Goal: Information Seeking & Learning: Understand process/instructions

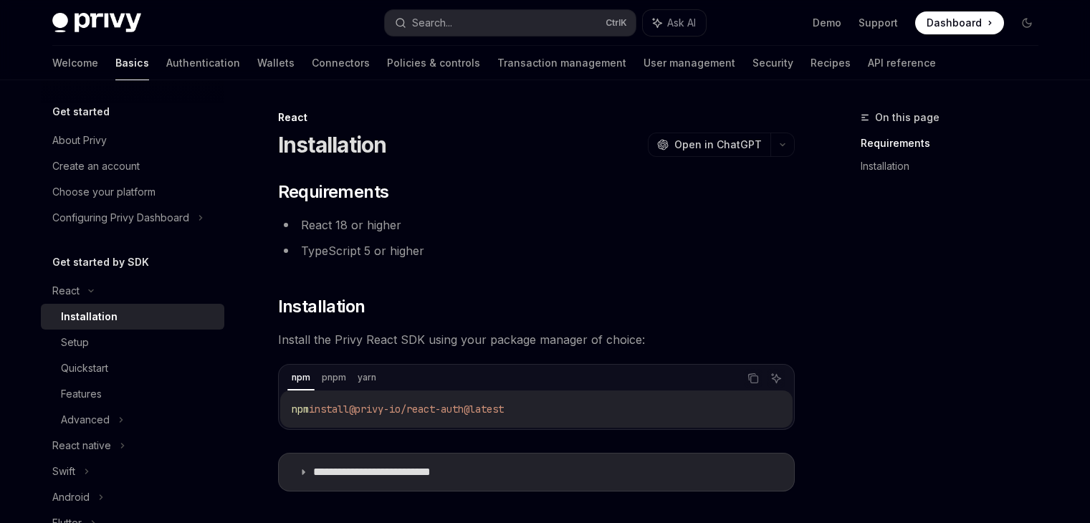
scroll to position [181, 0]
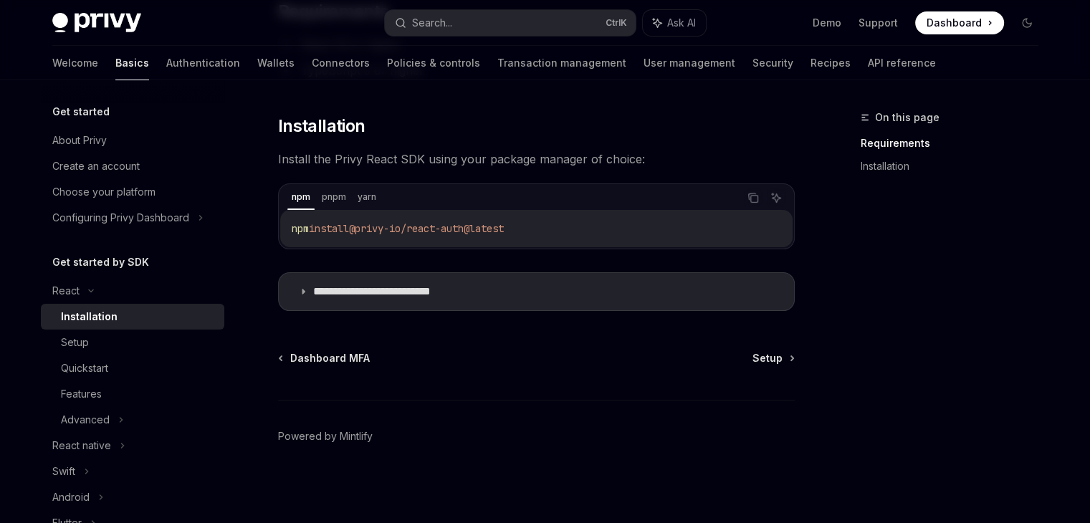
click at [962, 27] on span "Dashboard" at bounding box center [954, 23] width 55 height 14
click at [102, 337] on div "Setup" at bounding box center [138, 342] width 155 height 17
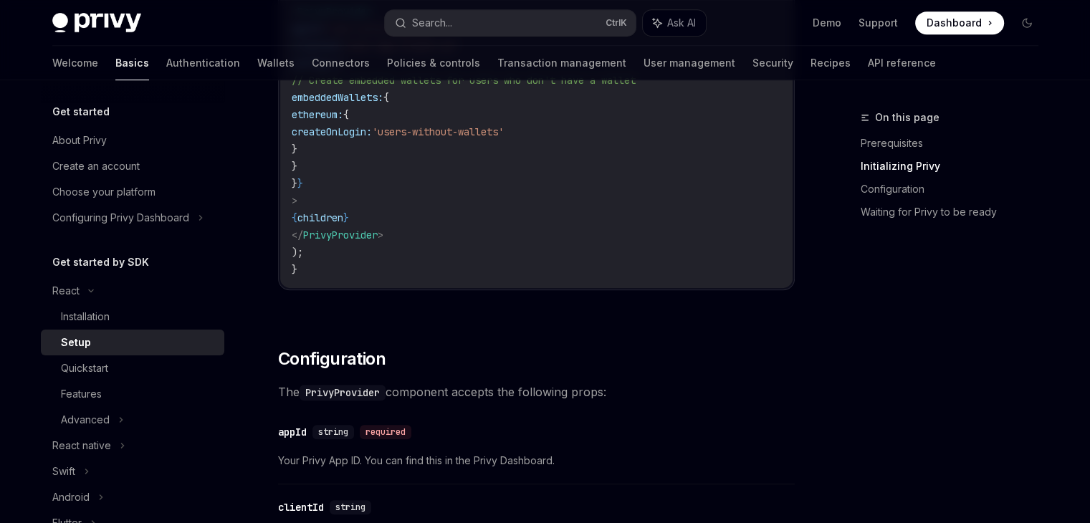
scroll to position [717, 0]
click at [115, 365] on div "Quickstart" at bounding box center [138, 368] width 155 height 17
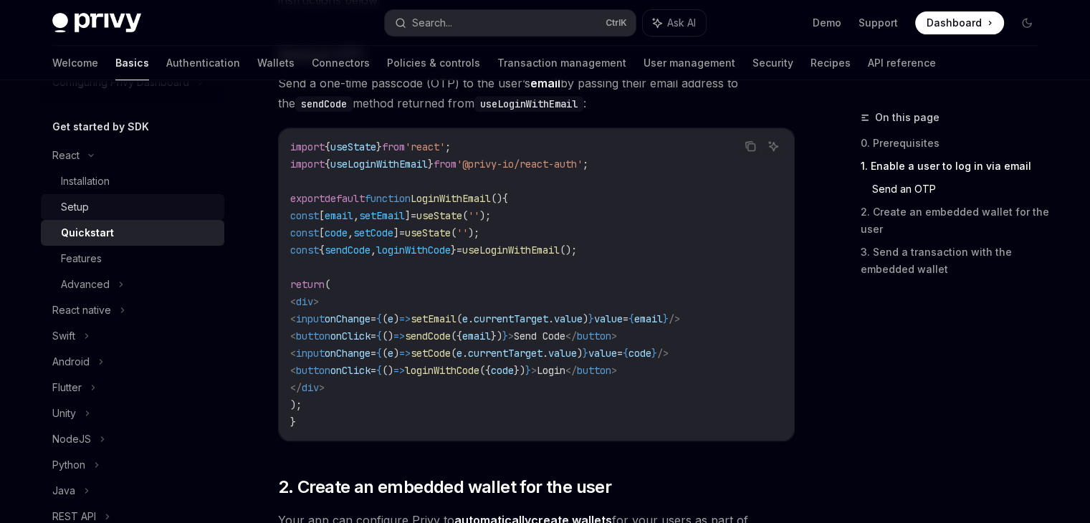
scroll to position [143, 0]
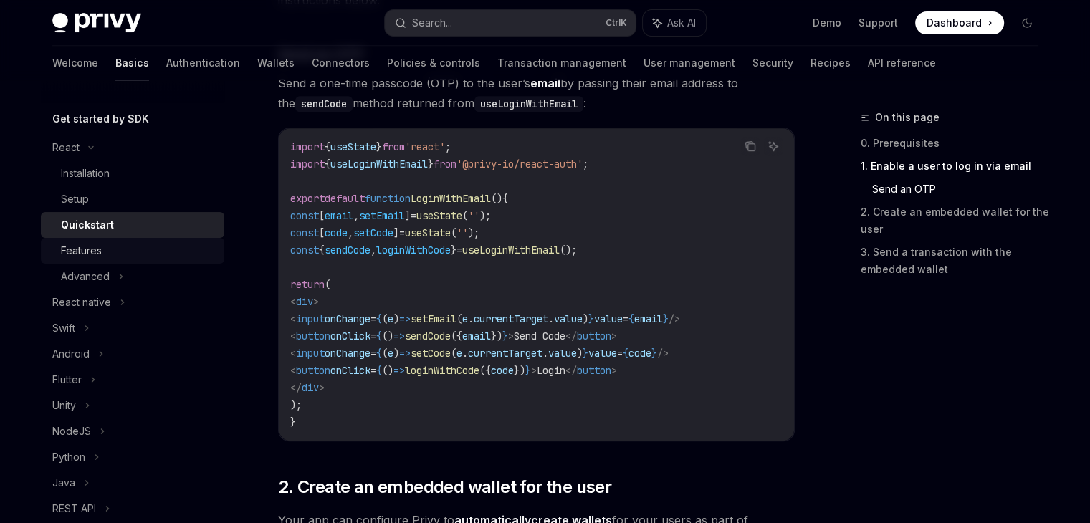
click at [99, 249] on div "Features" at bounding box center [81, 250] width 41 height 17
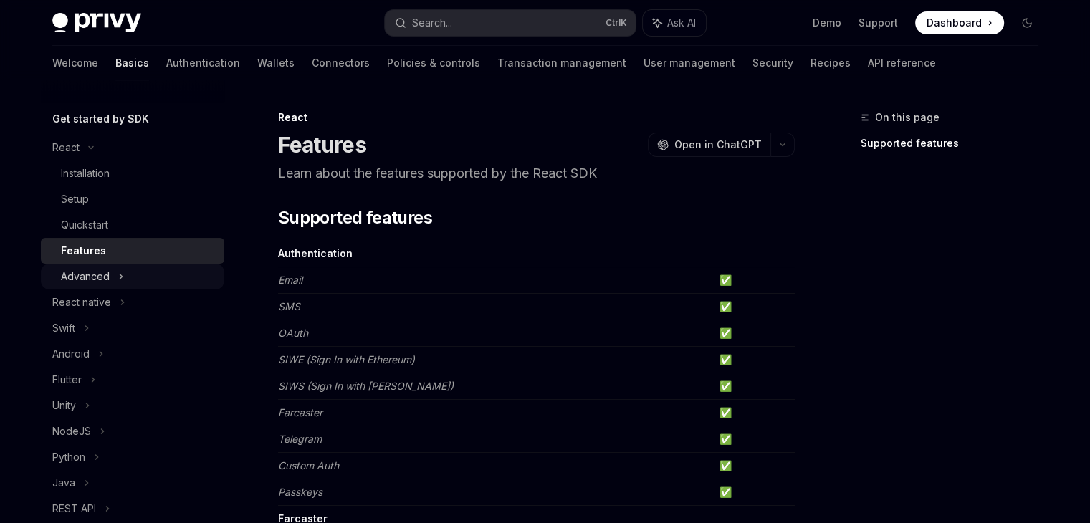
click at [100, 276] on div "Advanced" at bounding box center [85, 276] width 49 height 17
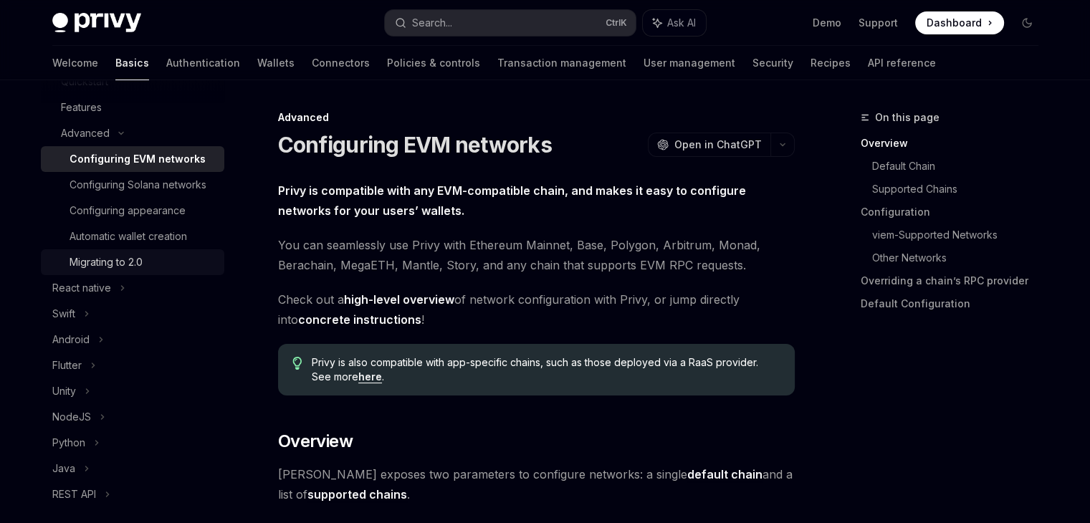
scroll to position [430, 0]
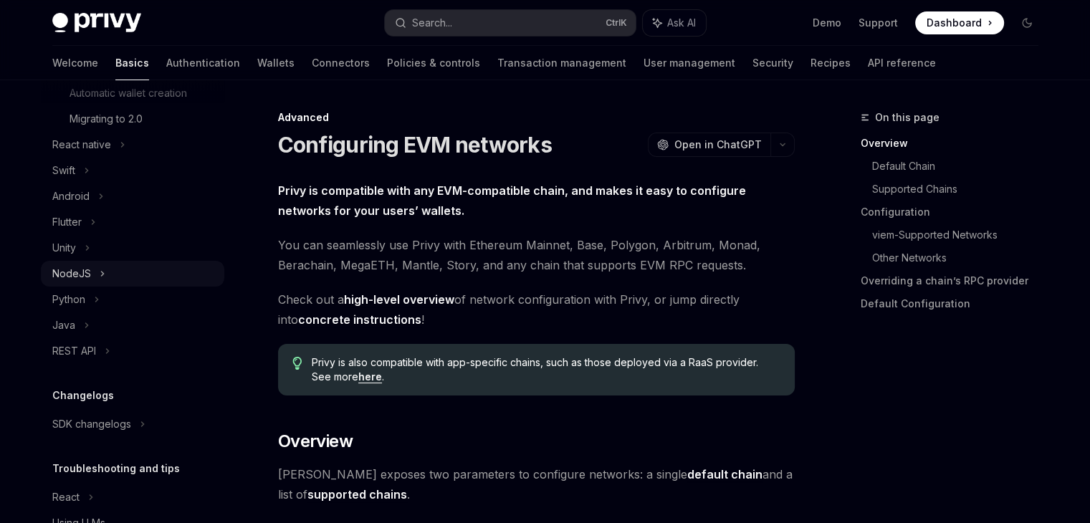
click at [80, 282] on div "NodeJS" at bounding box center [71, 273] width 39 height 17
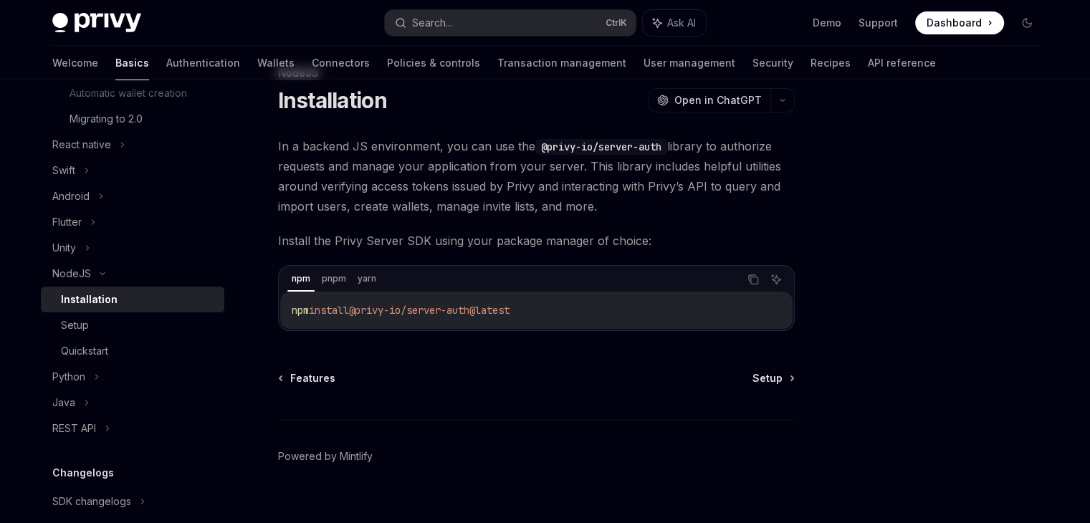
scroll to position [65, 0]
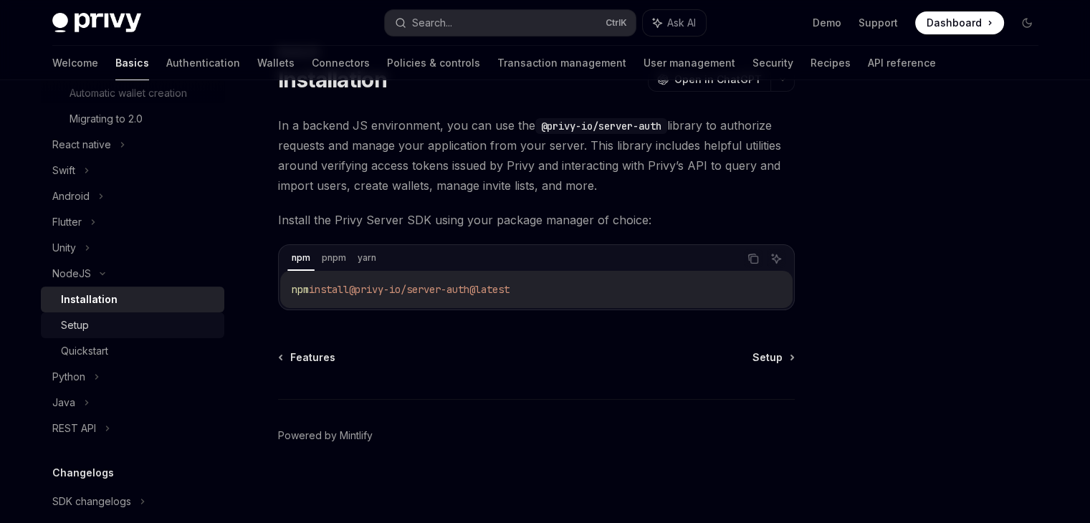
click at [82, 334] on div "Setup" at bounding box center [75, 325] width 28 height 17
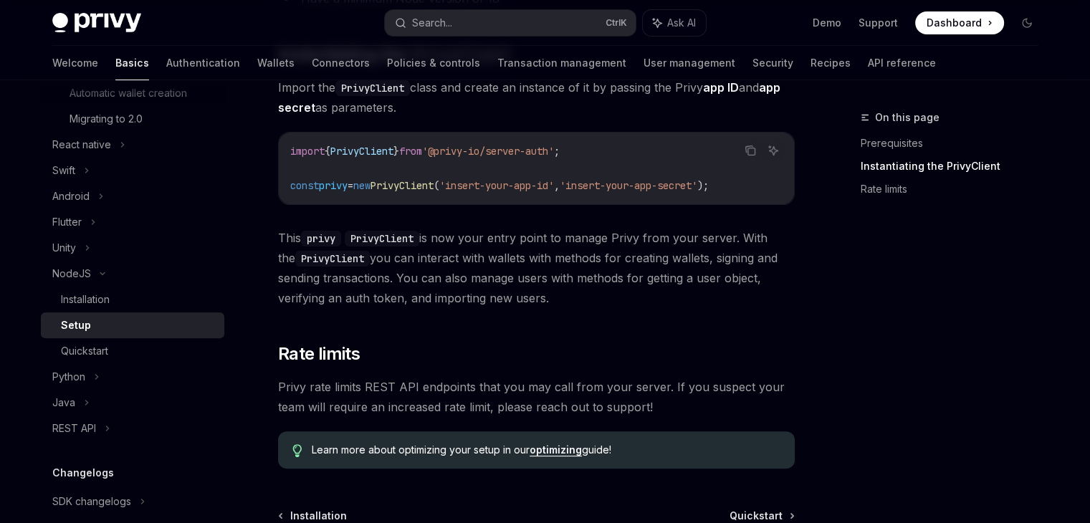
scroll to position [430, 0]
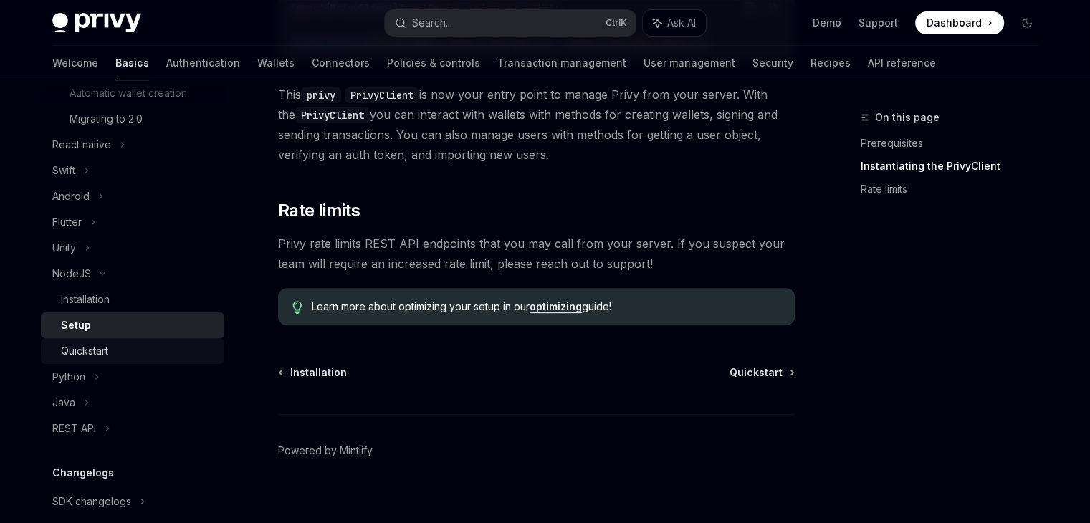
click at [112, 360] on div "Quickstart" at bounding box center [138, 351] width 155 height 17
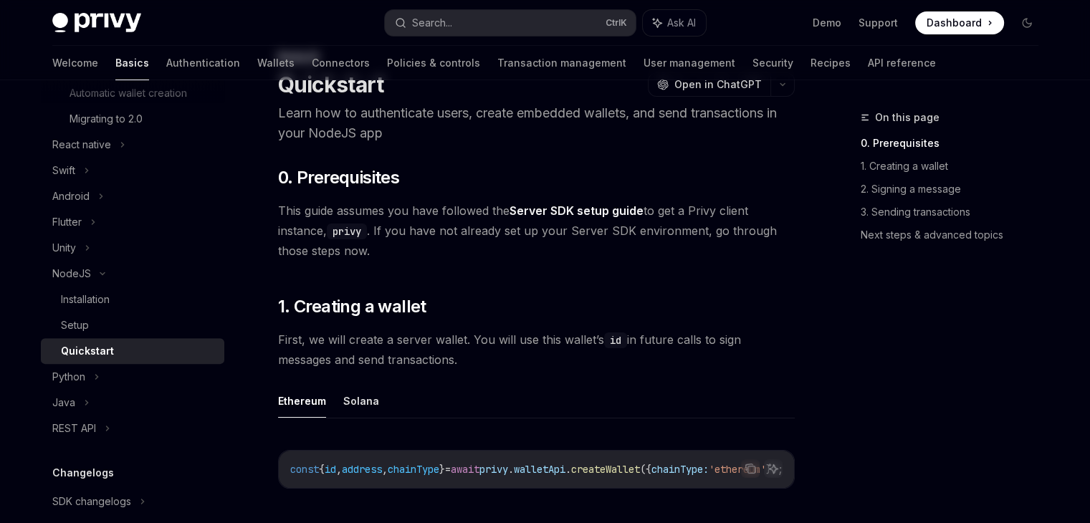
scroll to position [143, 0]
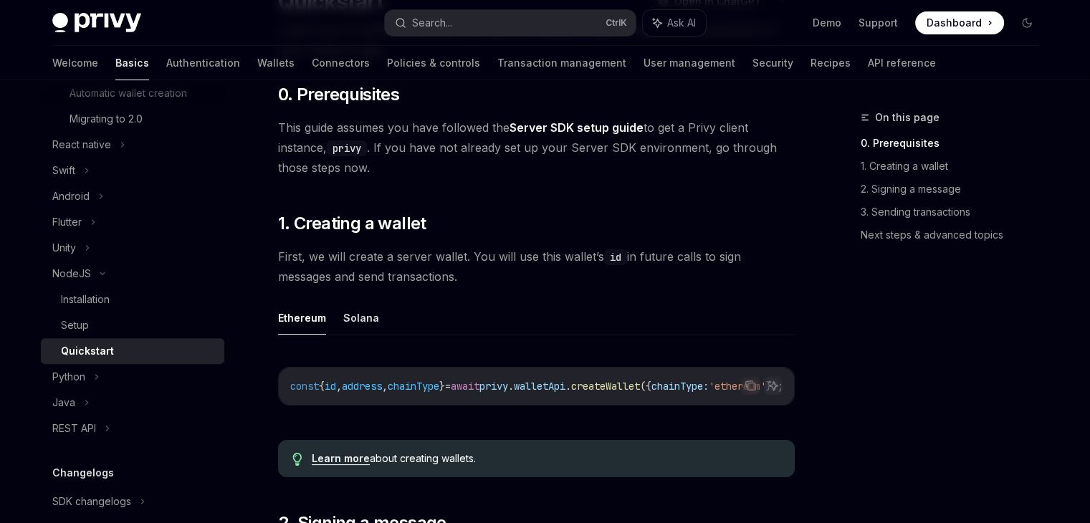
click at [547, 128] on link "Server SDK setup guide" at bounding box center [576, 127] width 134 height 15
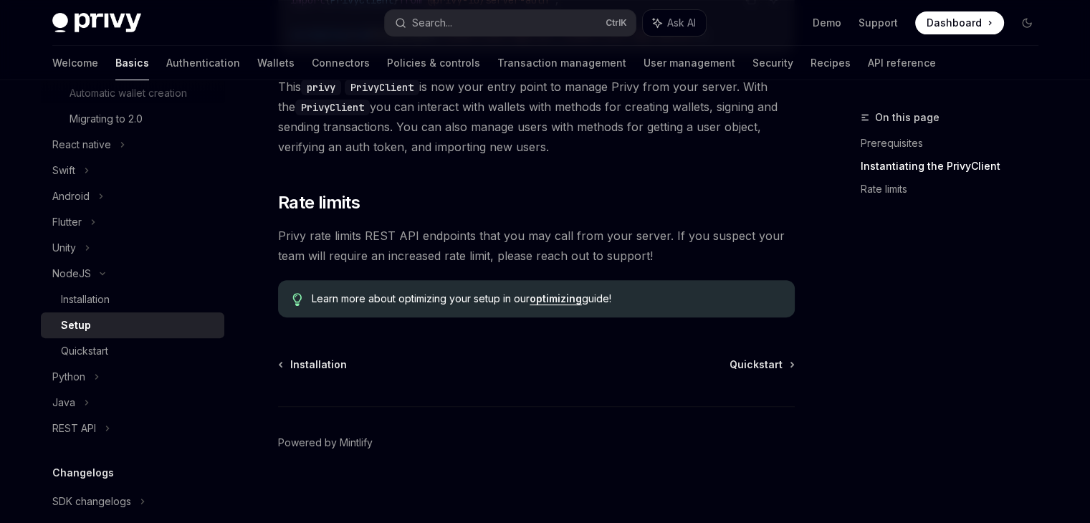
scroll to position [444, 0]
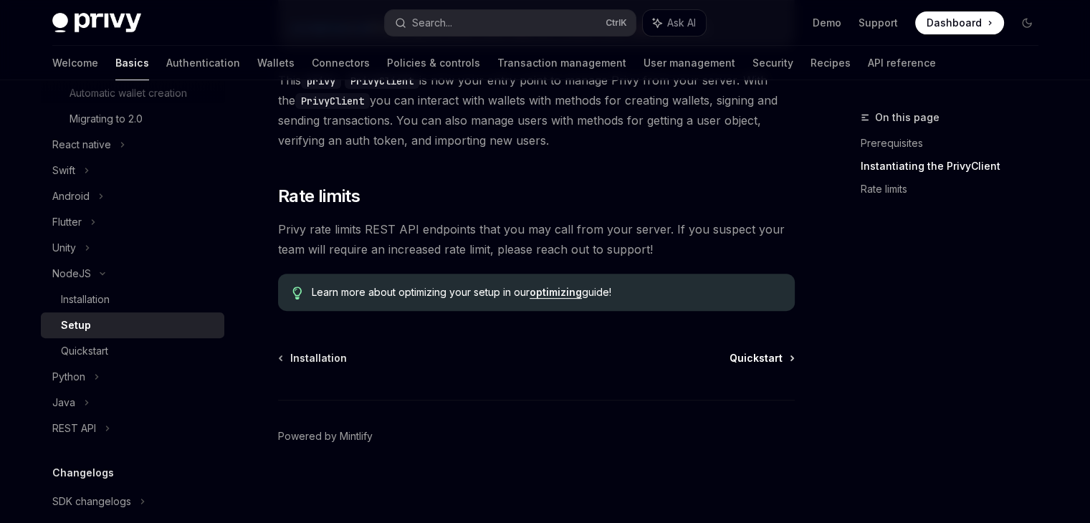
click at [737, 358] on span "Quickstart" at bounding box center [755, 358] width 53 height 14
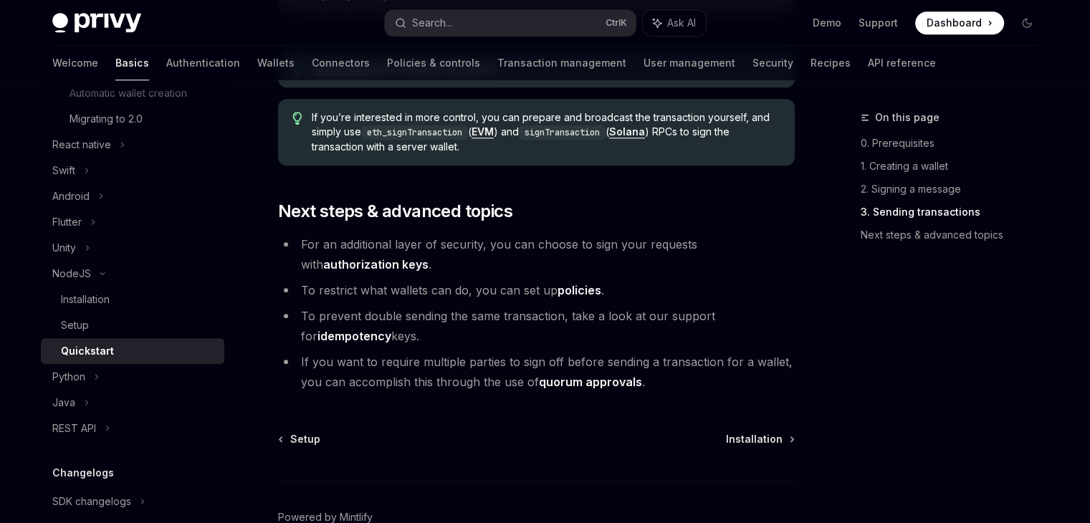
scroll to position [1616, 0]
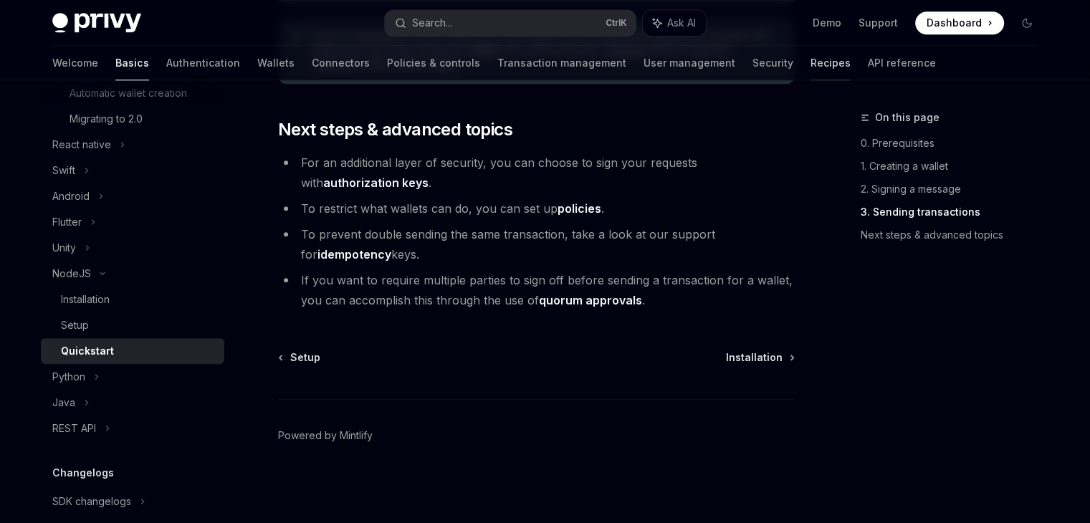
click at [810, 59] on link "Recipes" at bounding box center [830, 63] width 40 height 34
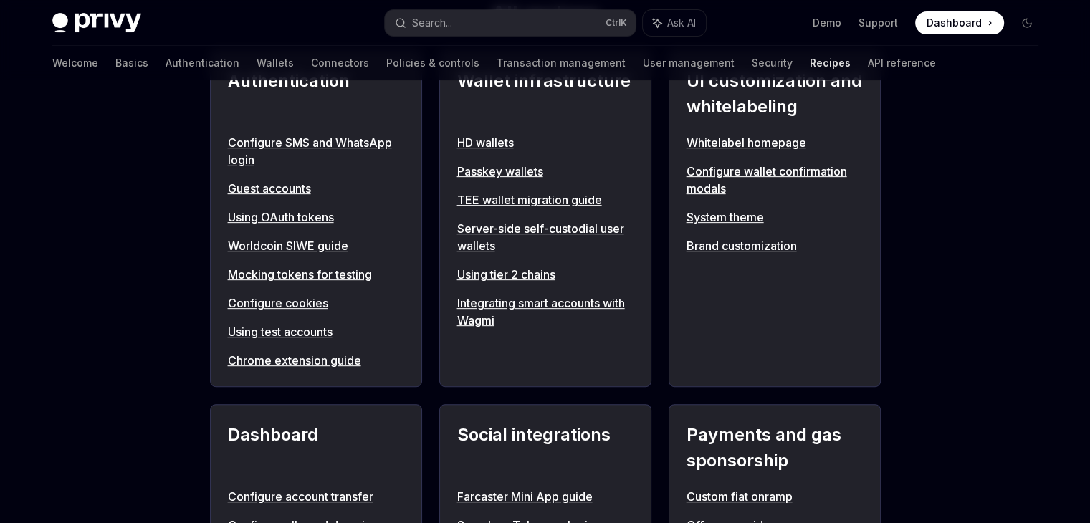
scroll to position [573, 0]
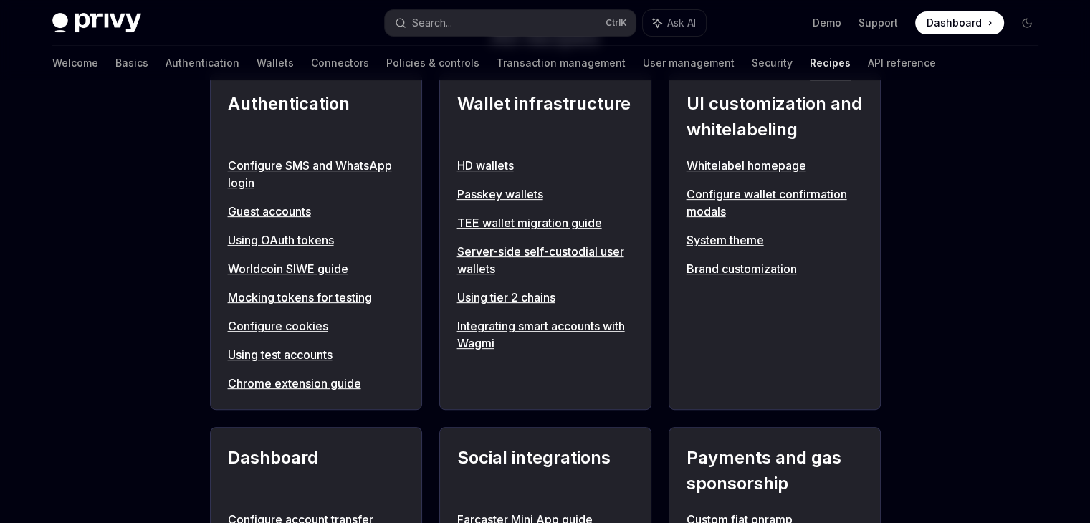
click at [290, 241] on link "Using OAuth tokens" at bounding box center [316, 239] width 176 height 17
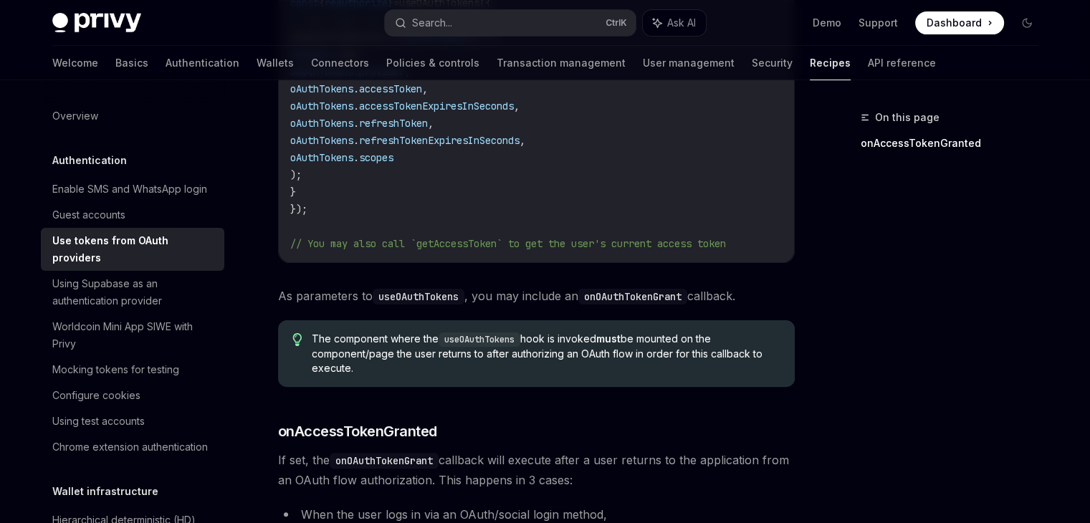
scroll to position [502, 0]
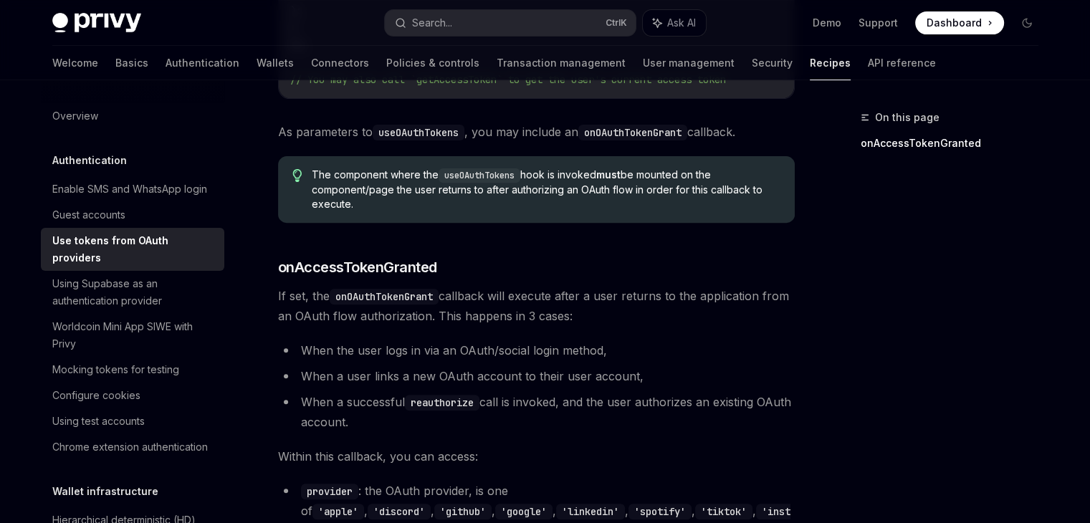
click at [90, 158] on h5 "Authentication" at bounding box center [89, 160] width 75 height 17
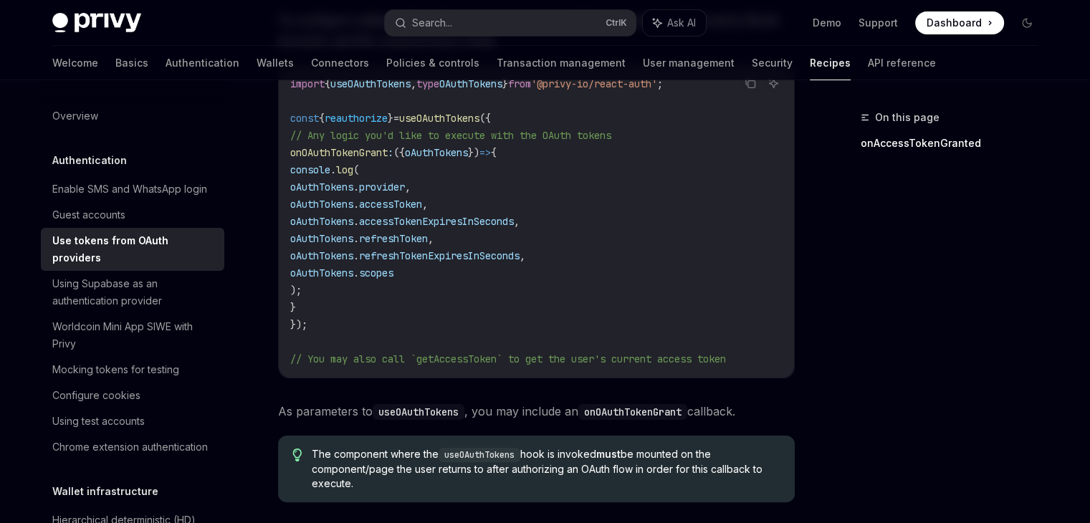
scroll to position [215, 0]
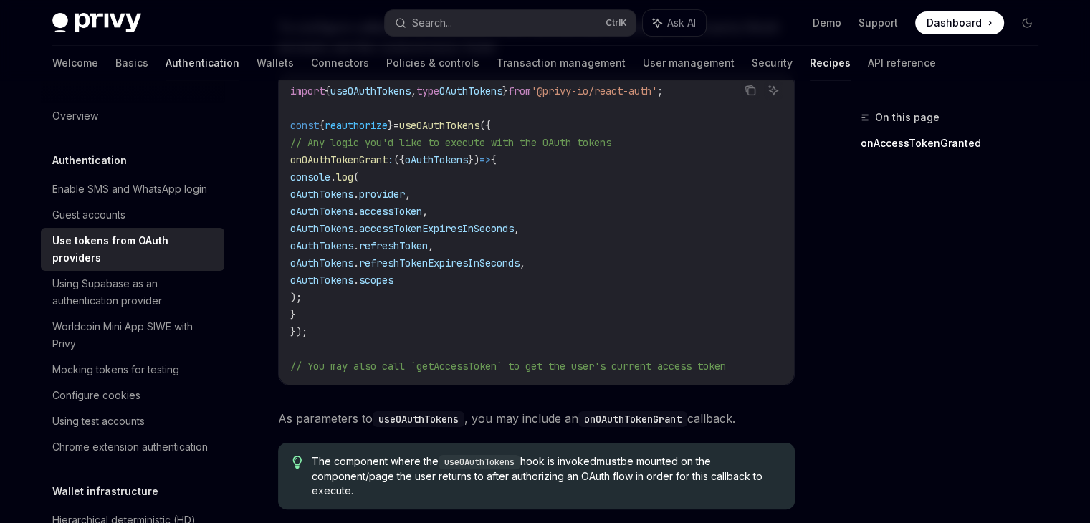
click at [166, 59] on link "Authentication" at bounding box center [203, 63] width 74 height 34
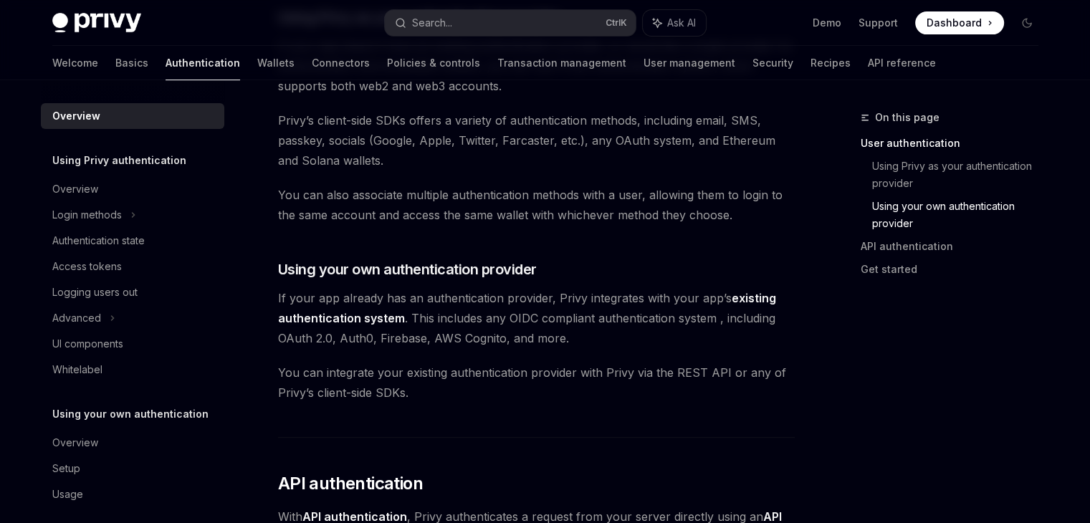
scroll to position [430, 0]
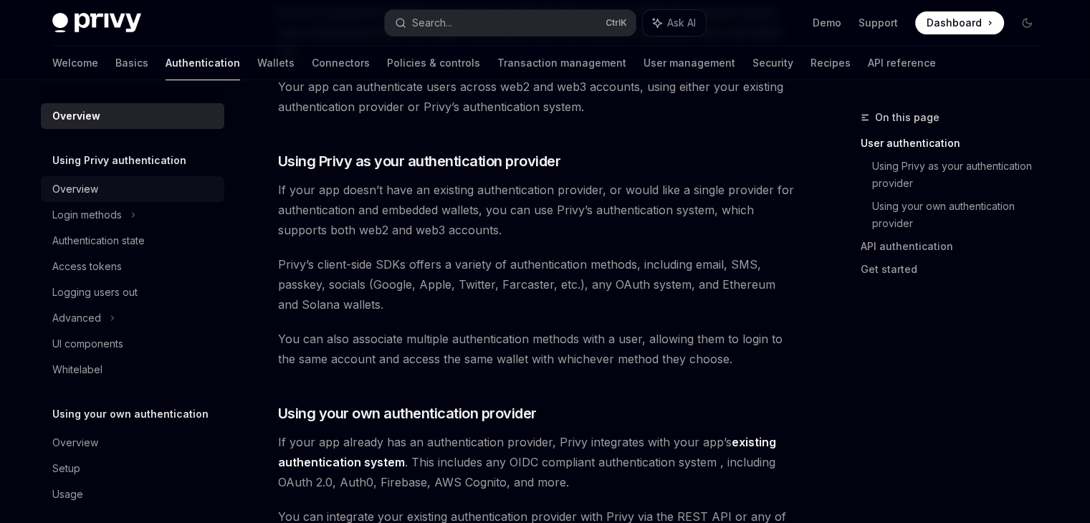
click at [69, 194] on div "Overview" at bounding box center [75, 189] width 46 height 17
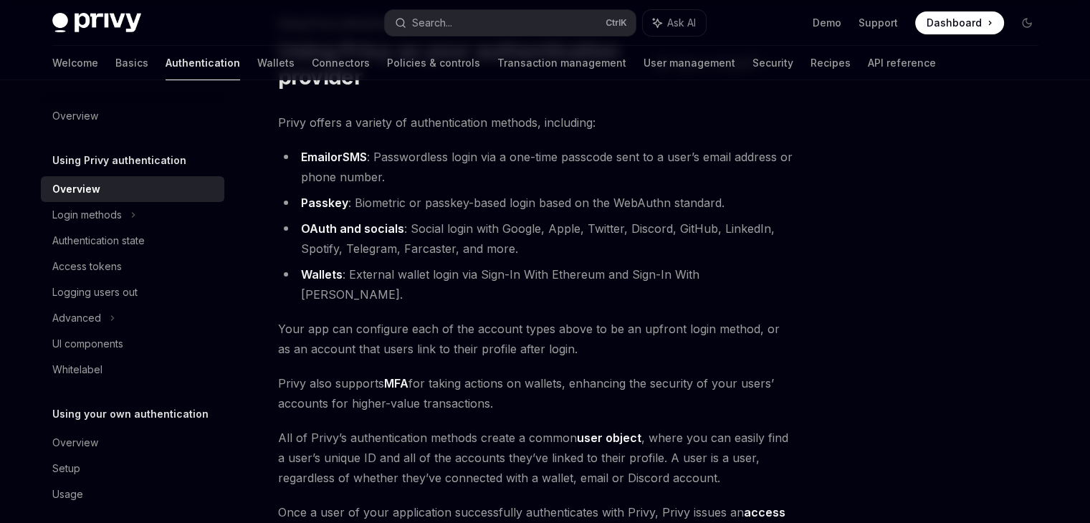
scroll to position [215, 0]
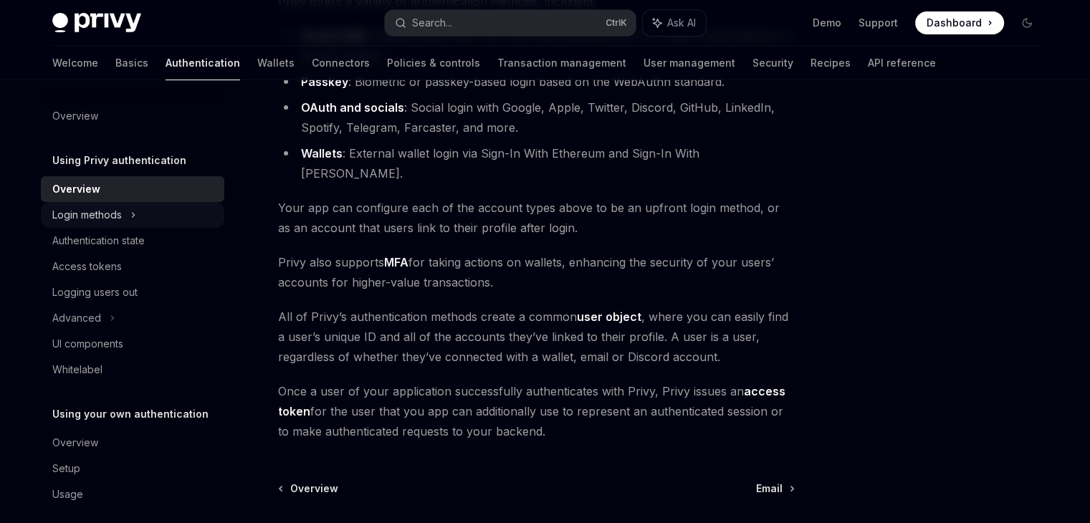
click at [111, 219] on div "Login methods" at bounding box center [87, 214] width 70 height 17
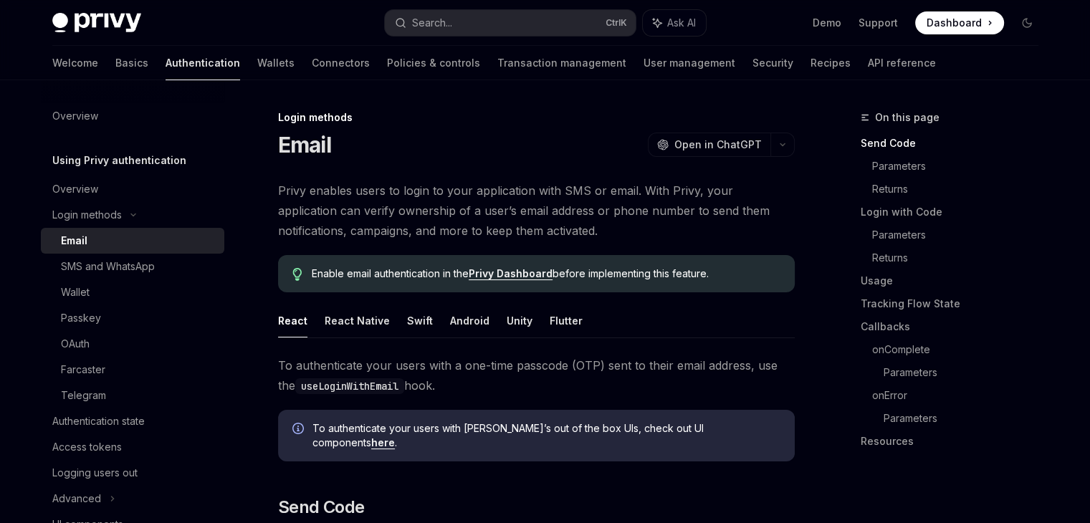
click at [85, 237] on div "Email" at bounding box center [74, 240] width 27 height 17
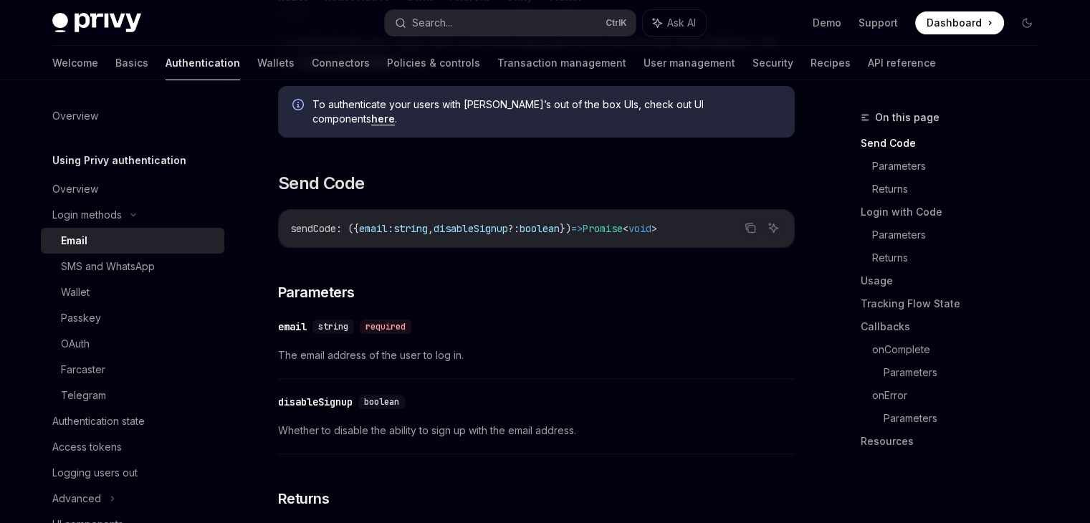
scroll to position [358, 0]
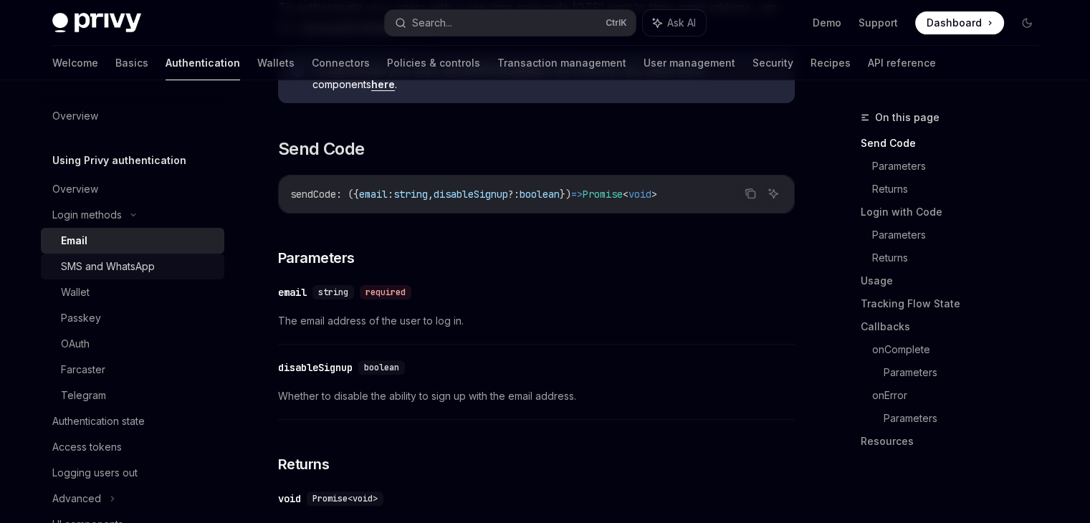
click at [119, 262] on div "SMS and WhatsApp" at bounding box center [108, 266] width 94 height 17
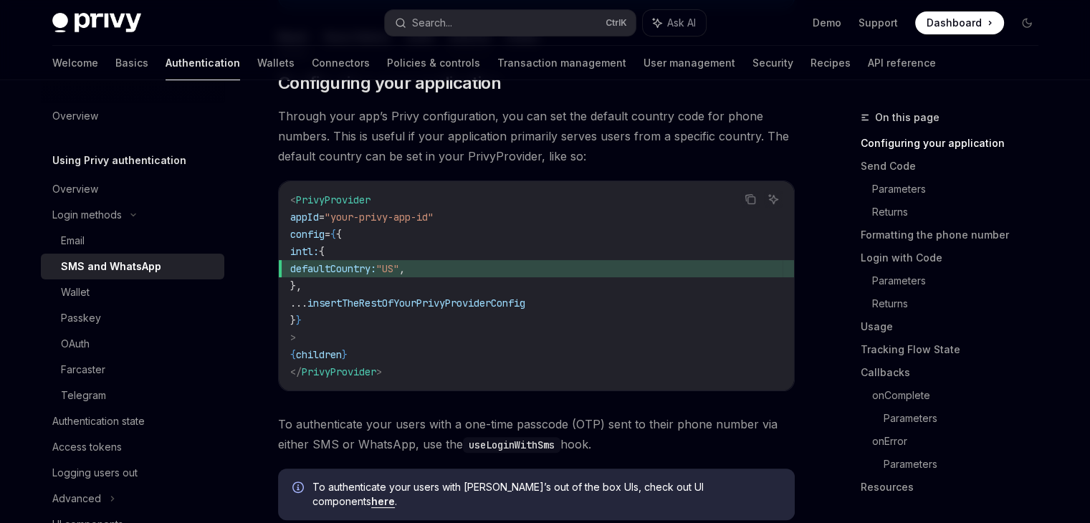
scroll to position [287, 0]
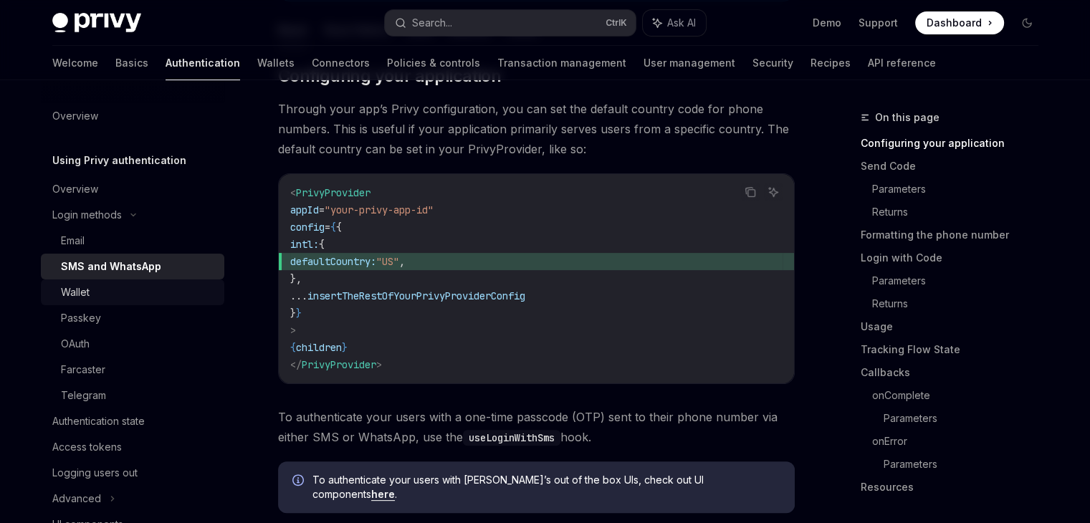
click at [92, 292] on div "Wallet" at bounding box center [138, 292] width 155 height 17
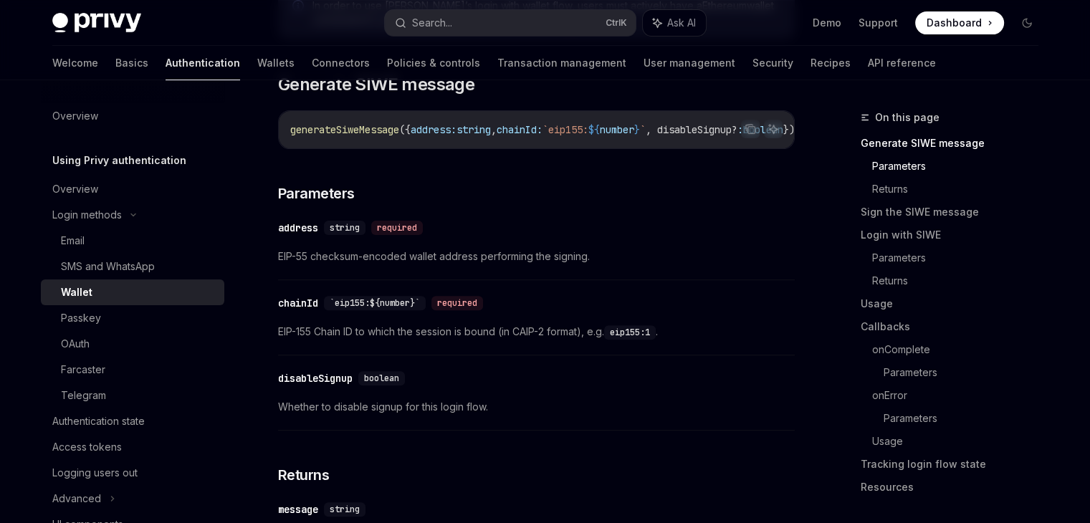
scroll to position [573, 0]
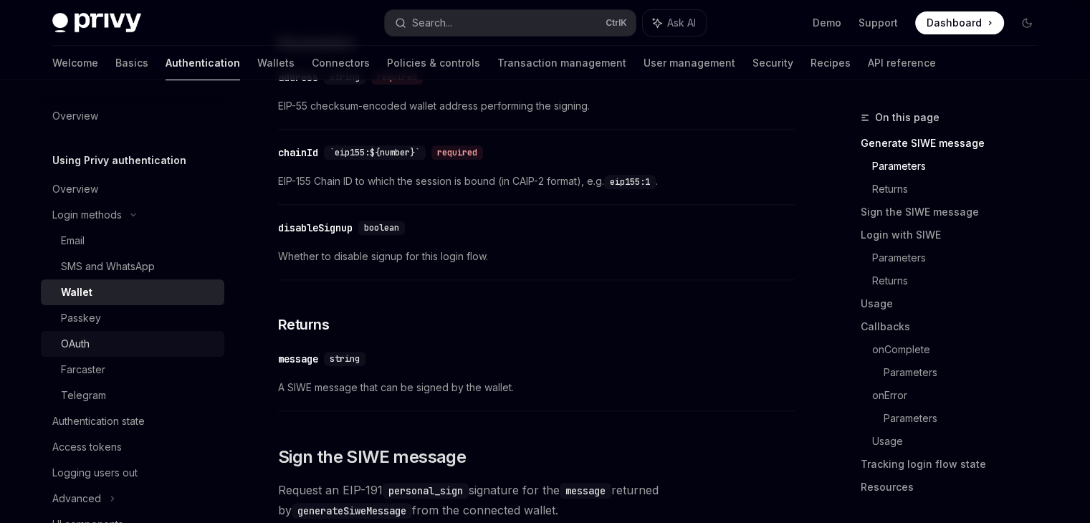
click at [86, 345] on div "OAuth" at bounding box center [75, 343] width 29 height 17
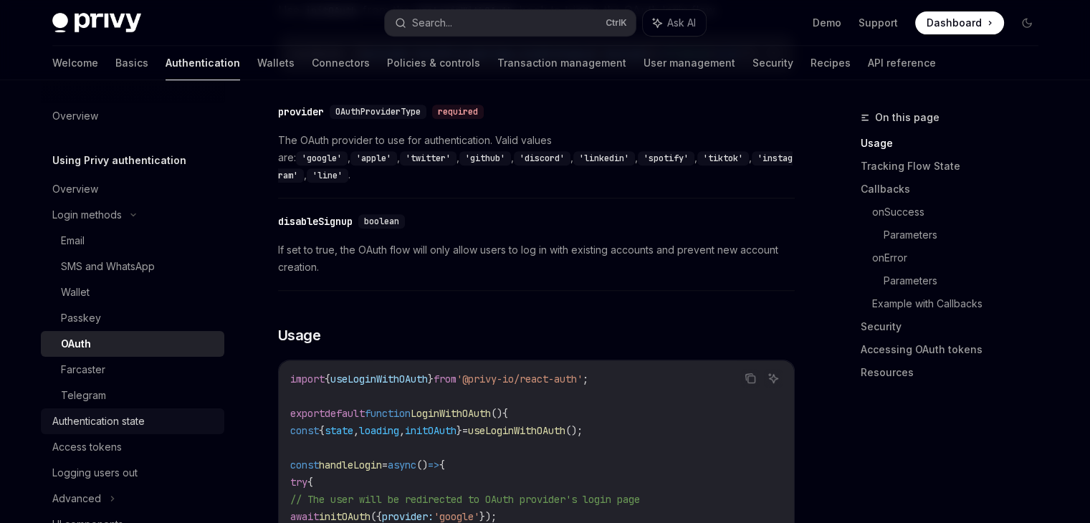
scroll to position [72, 0]
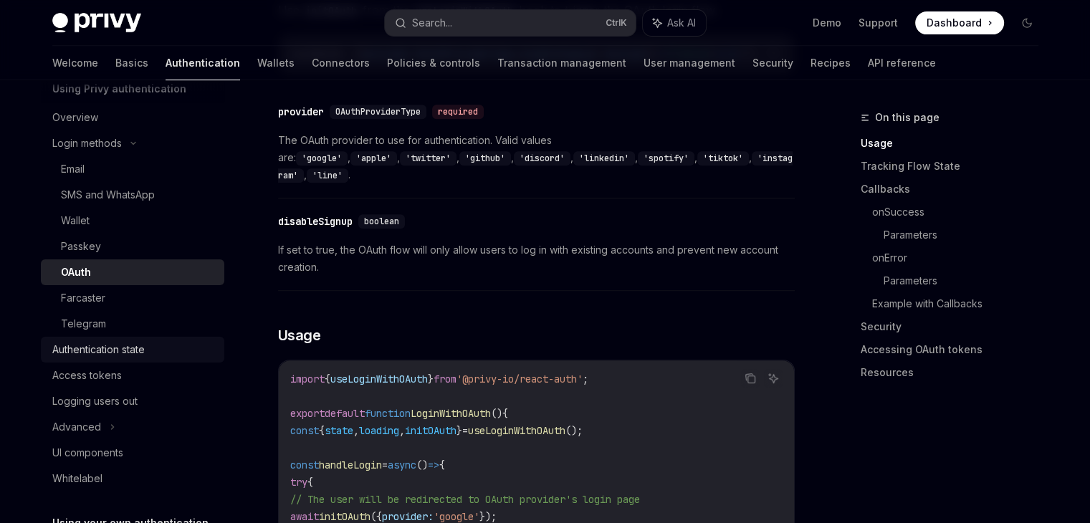
click at [107, 359] on link "Authentication state" at bounding box center [132, 350] width 183 height 26
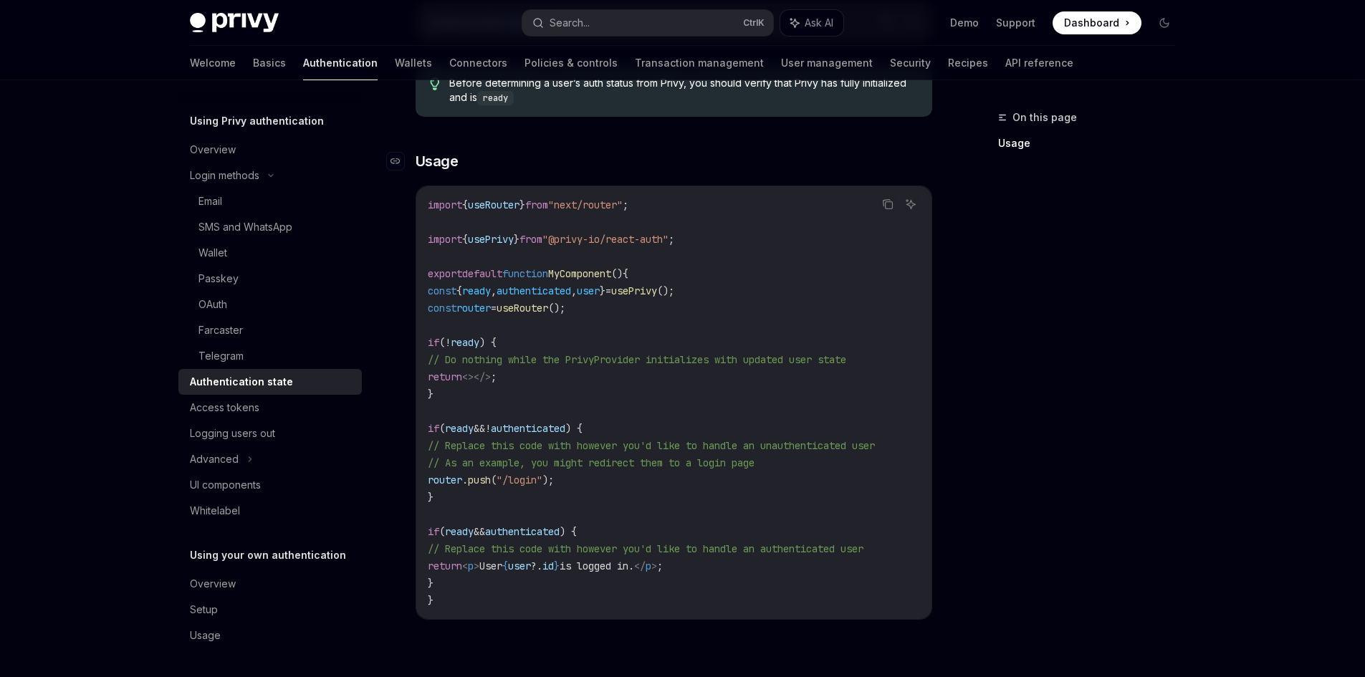
scroll to position [39, 0]
click at [254, 408] on div "Access tokens" at bounding box center [225, 407] width 70 height 17
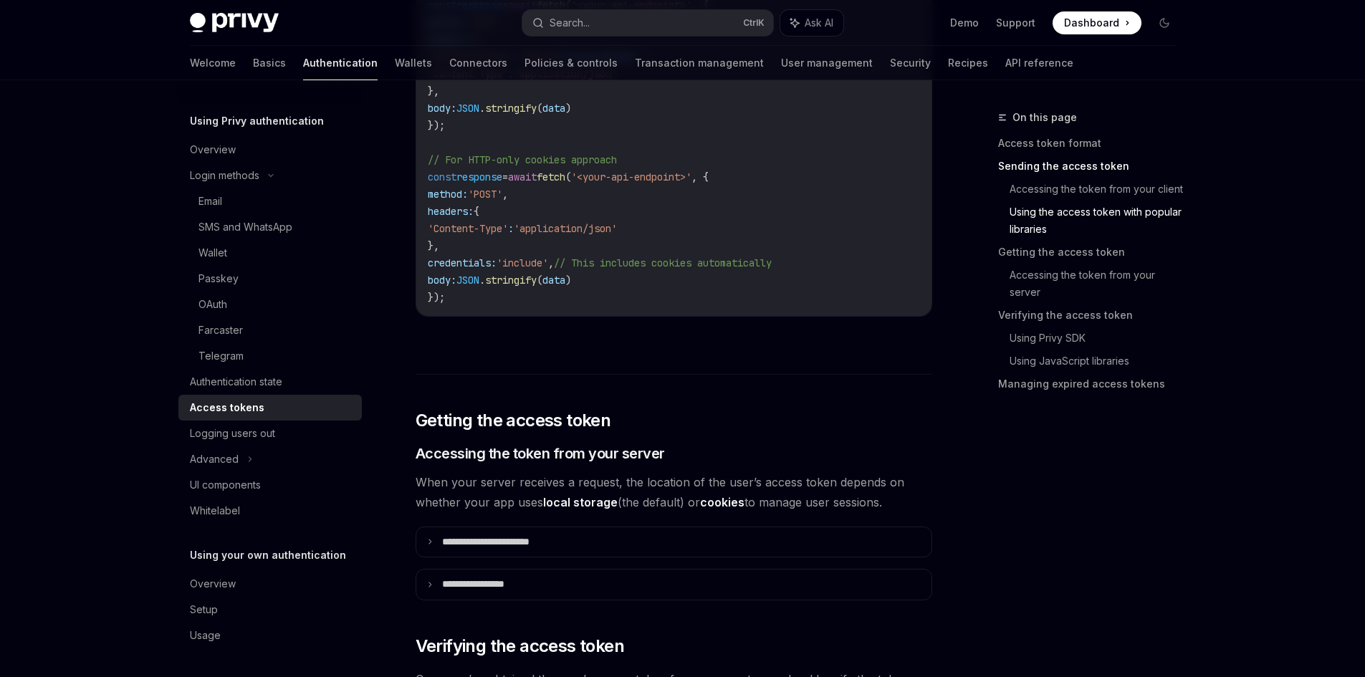
scroll to position [1720, 0]
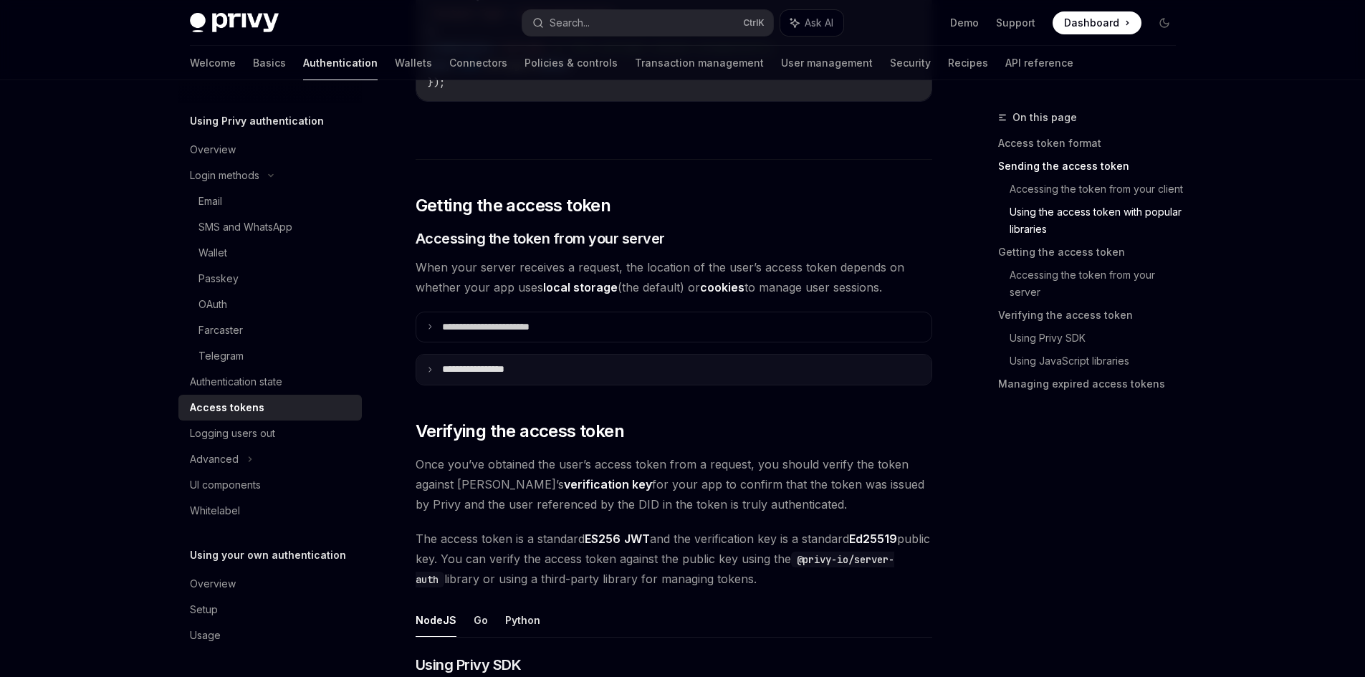
click at [444, 373] on p "**********" at bounding box center [487, 369] width 90 height 13
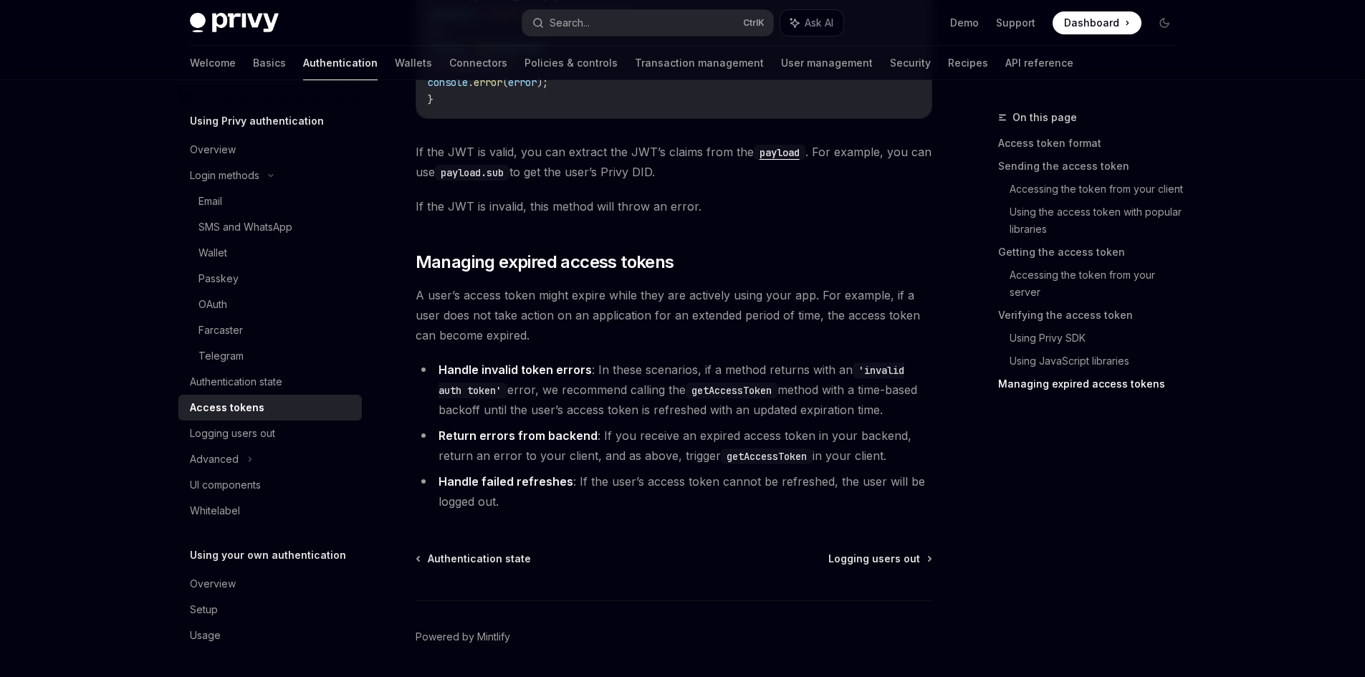
scroll to position [3988, 0]
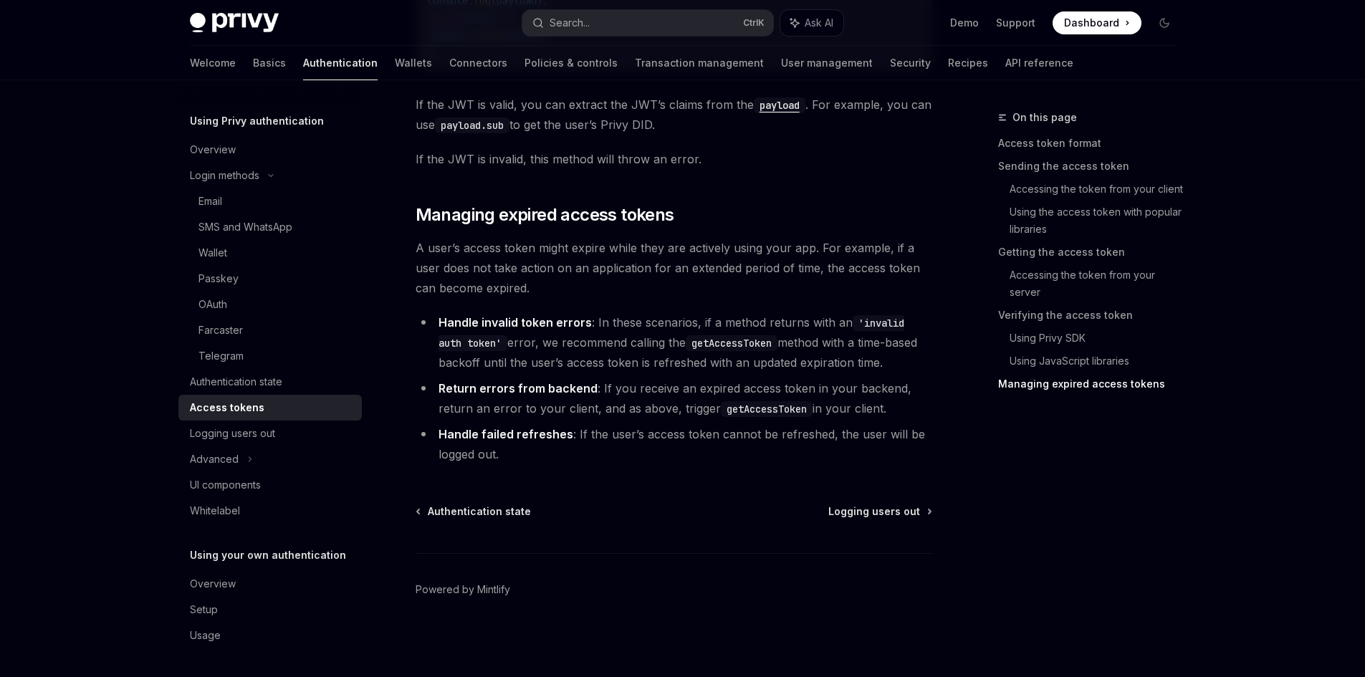
type textarea "*"
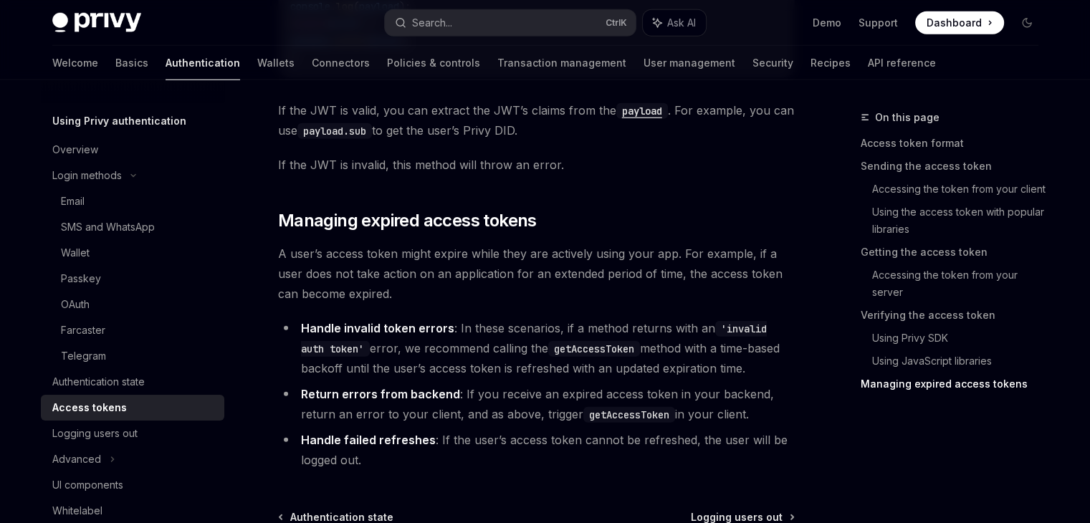
scroll to position [39, 0]
